Goal: Information Seeking & Learning: Check status

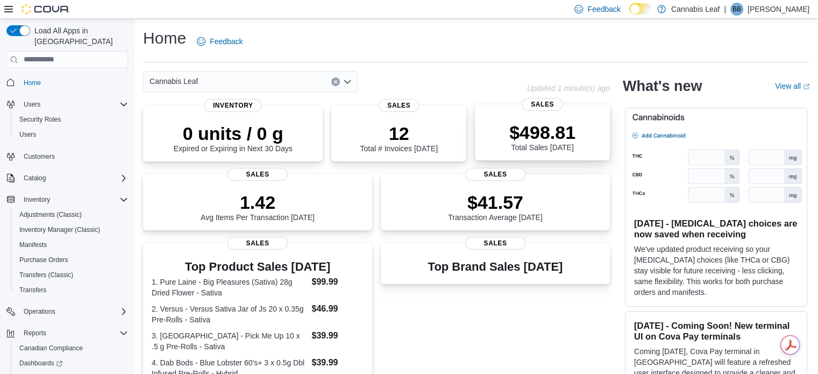
click at [514, 129] on div "$498.81 Total Sales Today" at bounding box center [542, 134] width 118 height 34
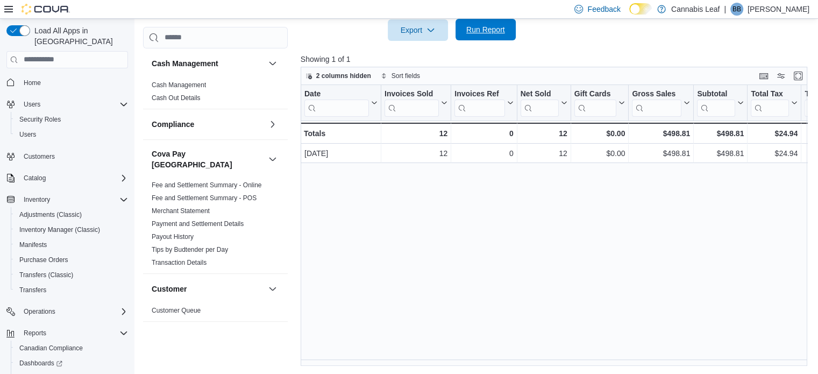
click at [496, 32] on span "Run Report" at bounding box center [485, 29] width 39 height 11
